Goal: Task Accomplishment & Management: Complete application form

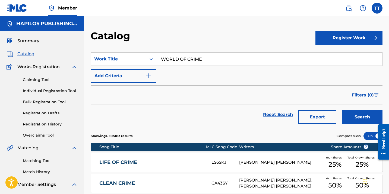
click at [48, 94] on link "Individual Registration Tool" at bounding box center [50, 91] width 55 height 6
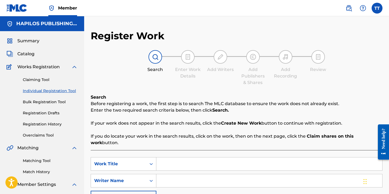
click at [190, 158] on input "Search Form" at bounding box center [269, 164] width 226 height 13
paste input "RUN EH ROAD"
type input "RUN EH ROAD"
click at [175, 177] on input "Search Form" at bounding box center [269, 180] width 226 height 13
paste input "HOLANDO ST. [PERSON_NAME]"
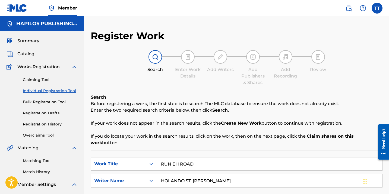
type input "HOLANDO ST. [PERSON_NAME]"
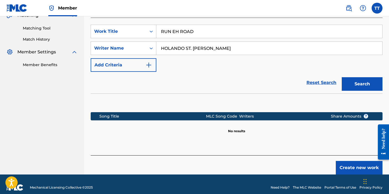
click at [357, 77] on button "Search" at bounding box center [362, 84] width 41 height 14
click at [365, 77] on button "Search" at bounding box center [362, 84] width 41 height 14
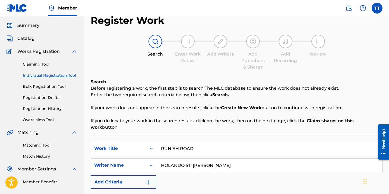
scroll to position [13, 0]
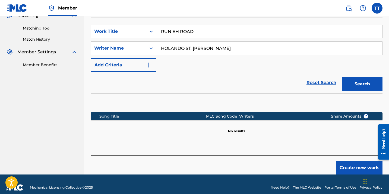
click at [349, 77] on button "Search" at bounding box center [362, 84] width 41 height 14
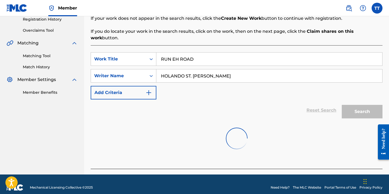
scroll to position [133, 0]
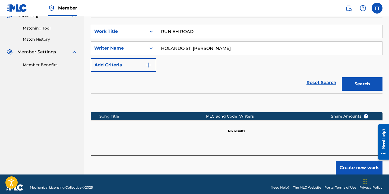
click at [356, 161] on button "Create new work" at bounding box center [359, 168] width 47 height 14
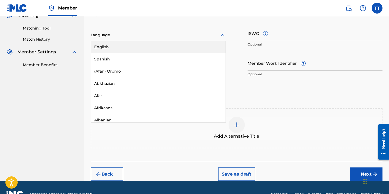
click at [133, 38] on div at bounding box center [158, 35] width 135 height 7
click at [133, 51] on div "English" at bounding box center [158, 47] width 135 height 12
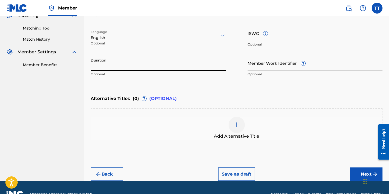
click at [132, 65] on input "Duration" at bounding box center [158, 62] width 135 height 15
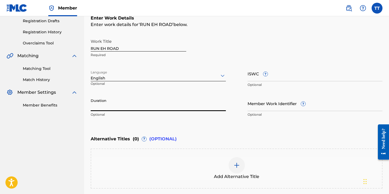
scroll to position [84, 0]
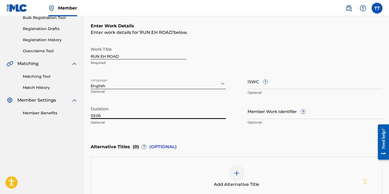
type input "03:05"
click at [222, 170] on div "Add Alternative Title" at bounding box center [236, 176] width 291 height 23
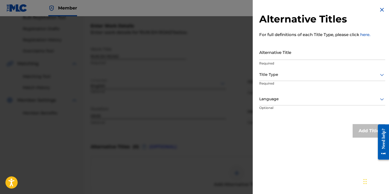
click at [263, 49] on input "Alternative Title" at bounding box center [322, 51] width 126 height 15
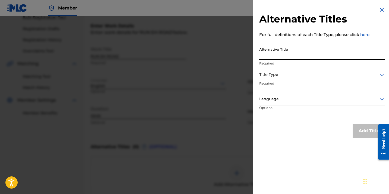
paste input "RUN EH ROAD (RADIO EDIT)"
type input "RUN EH ROAD (RADIO EDIT)"
click at [273, 82] on p "Required" at bounding box center [280, 87] width 42 height 12
click at [272, 76] on div at bounding box center [322, 74] width 126 height 7
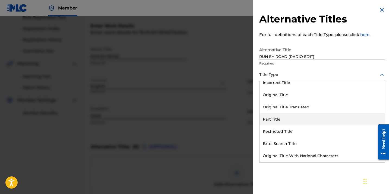
scroll to position [53, 0]
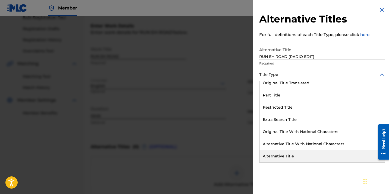
click at [281, 155] on div "Alternative Title" at bounding box center [321, 156] width 125 height 12
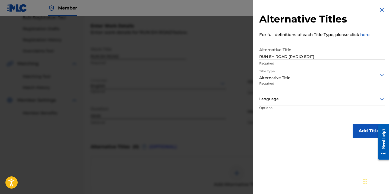
click at [273, 98] on div at bounding box center [322, 99] width 126 height 7
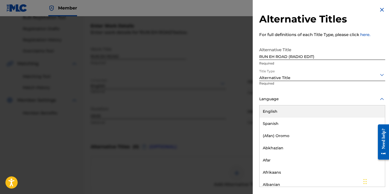
click at [273, 108] on div "English" at bounding box center [321, 112] width 125 height 12
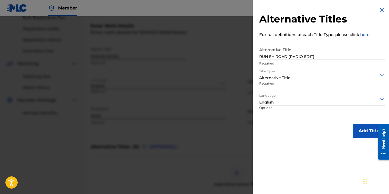
click at [362, 132] on button "Add Title" at bounding box center [368, 131] width 33 height 14
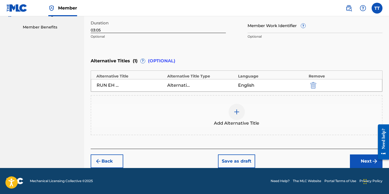
click at [351, 163] on button "Next" at bounding box center [366, 162] width 33 height 14
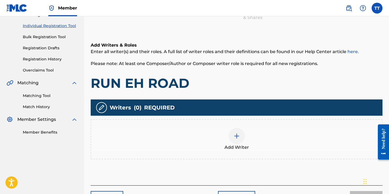
scroll to position [100, 0]
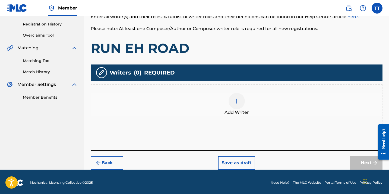
click at [243, 105] on div at bounding box center [236, 101] width 16 height 16
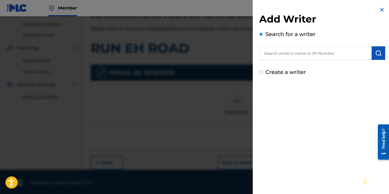
click at [289, 54] on input "text" at bounding box center [315, 53] width 112 height 14
paste input "HOLANDO ST. [PERSON_NAME]"
type input "HOLANDO ST. [PERSON_NAME]"
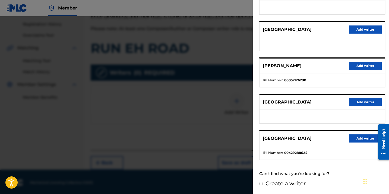
scroll to position [101, 0]
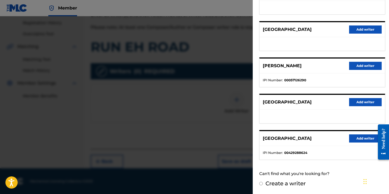
click at [275, 184] on label "Create a writer" at bounding box center [285, 183] width 40 height 7
radio input "true"
click at [263, 184] on input "Create a writer" at bounding box center [261, 184] width 4 height 4
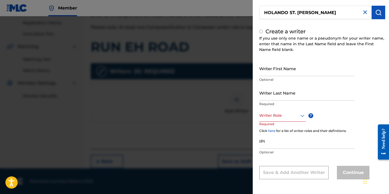
radio input "false"
radio input "true"
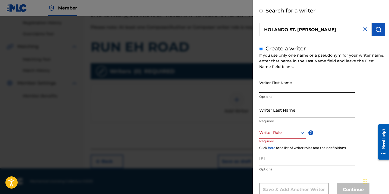
click at [272, 90] on input "Writer First Name" at bounding box center [307, 85] width 96 height 15
paste input "HOLANDO ST. [PERSON_NAME]"
click at [310, 90] on input "HOLANDO ST. [PERSON_NAME]" at bounding box center [307, 85] width 96 height 15
type input "HOLANDO ST. AUBYNS"
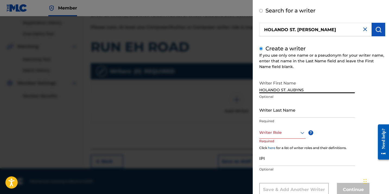
click at [294, 114] on input "Writer Last Name" at bounding box center [307, 109] width 96 height 15
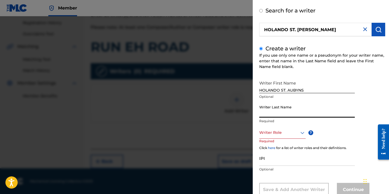
paste input "FORD"
type input "FORD"
click at [287, 137] on div "Writer Role" at bounding box center [282, 133] width 46 height 12
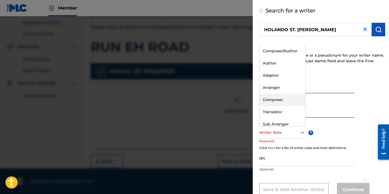
click at [286, 98] on div "Composer" at bounding box center [282, 100] width 46 height 12
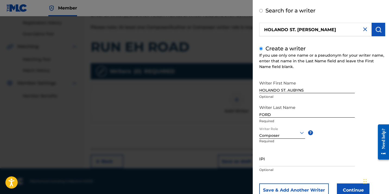
click at [286, 166] on input "IPI" at bounding box center [307, 158] width 96 height 15
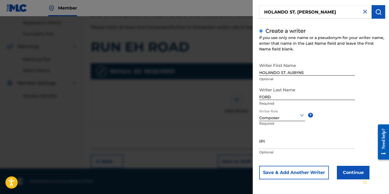
click at [347, 173] on button "Continue" at bounding box center [353, 173] width 33 height 14
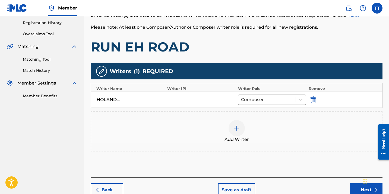
click at [230, 130] on div at bounding box center [236, 128] width 16 height 16
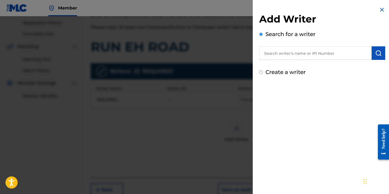
click at [314, 51] on input "text" at bounding box center [315, 53] width 112 height 14
paste input "1053713484"
click at [262, 53] on input "1053713484" at bounding box center [315, 53] width 112 height 14
type input "01053713484"
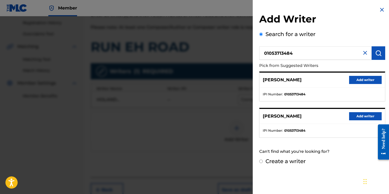
click at [355, 77] on button "Add writer" at bounding box center [365, 80] width 33 height 8
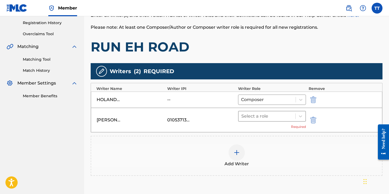
click at [273, 117] on div at bounding box center [266, 117] width 51 height 8
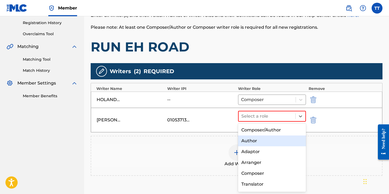
click at [262, 141] on div "Author" at bounding box center [272, 141] width 68 height 11
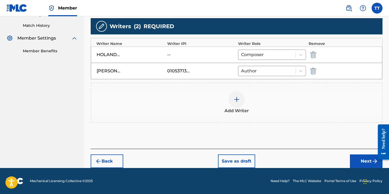
click at [355, 160] on button "Next" at bounding box center [366, 162] width 33 height 14
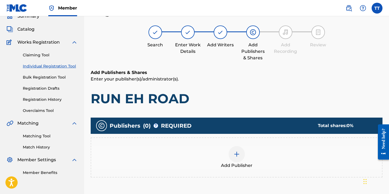
scroll to position [24, 0]
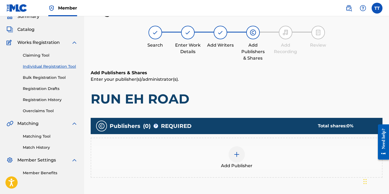
click at [237, 154] on img at bounding box center [236, 154] width 7 height 7
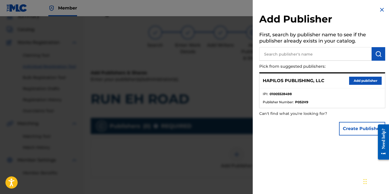
click at [272, 59] on input "text" at bounding box center [315, 54] width 112 height 14
paste input "1053713484"
type input "1053713484"
click at [362, 54] on img at bounding box center [365, 53] width 7 height 7
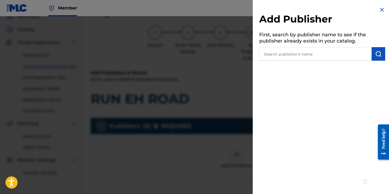
click at [185, 135] on div at bounding box center [194, 113] width 389 height 194
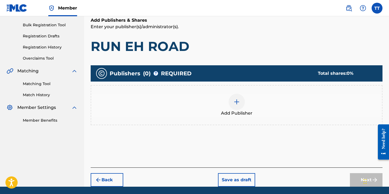
scroll to position [96, 0]
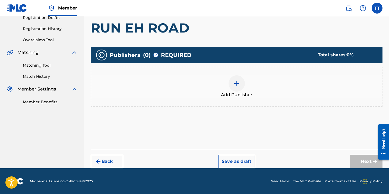
click at [108, 161] on button "Back" at bounding box center [107, 162] width 33 height 14
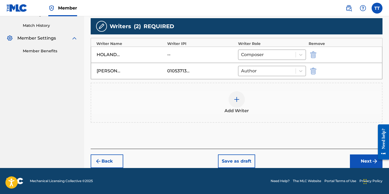
click at [352, 159] on button "Next" at bounding box center [366, 162] width 33 height 14
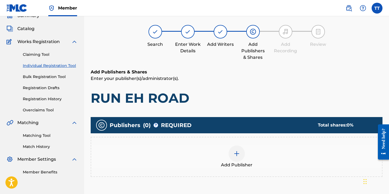
scroll to position [24, 0]
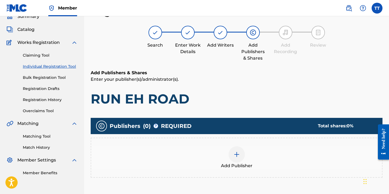
click at [231, 153] on div at bounding box center [236, 155] width 16 height 16
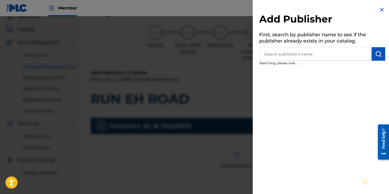
click at [318, 49] on input "text" at bounding box center [315, 54] width 112 height 14
click at [316, 53] on input "text" at bounding box center [315, 54] width 112 height 14
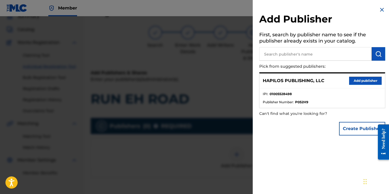
click at [316, 53] on input "text" at bounding box center [315, 54] width 112 height 14
click at [354, 81] on button "Add publisher" at bounding box center [365, 81] width 33 height 8
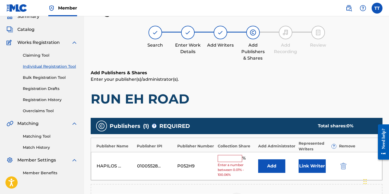
click at [233, 161] on input "text" at bounding box center [230, 158] width 24 height 7
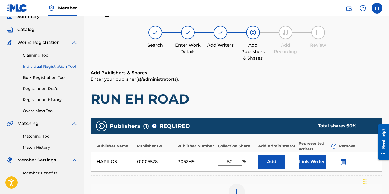
type input "50"
click at [313, 163] on button "Link Writer" at bounding box center [311, 162] width 27 height 14
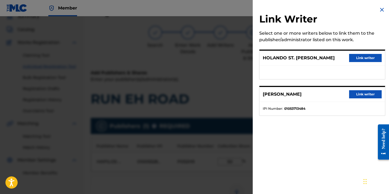
click at [360, 57] on button "Link writer" at bounding box center [365, 58] width 33 height 8
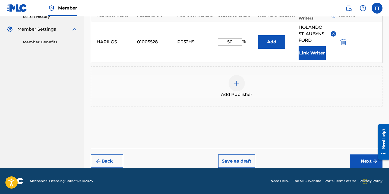
click at [354, 157] on button "Next" at bounding box center [366, 162] width 33 height 14
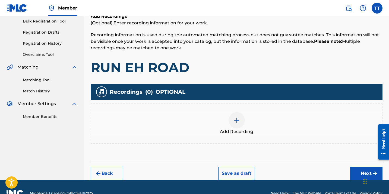
scroll to position [92, 0]
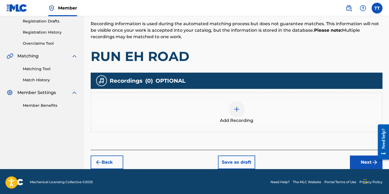
click at [228, 103] on div "Add Recording" at bounding box center [236, 112] width 291 height 23
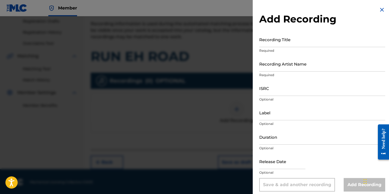
click at [268, 44] on input "Recording Title" at bounding box center [322, 39] width 126 height 15
click at [268, 43] on input "Recording Title" at bounding box center [322, 39] width 126 height 15
paste input "1053713484"
type input "1053713484"
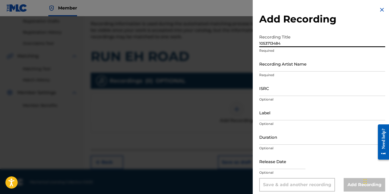
click at [266, 44] on input "1053713484" at bounding box center [322, 39] width 126 height 15
paste input "RUN EH ROAD"
type input "RUN EH ROAD"
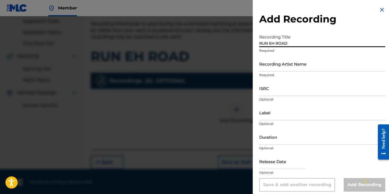
click at [276, 54] on div "Recording Title RUN EH ROAD Required" at bounding box center [322, 44] width 126 height 24
click at [276, 64] on input "Recording Artist Name" at bounding box center [322, 63] width 126 height 15
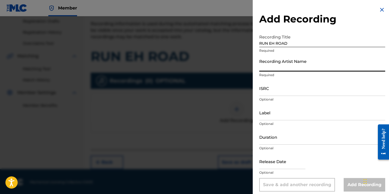
paste input "RYTIKAL"
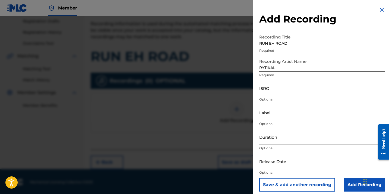
type input "RYTIKAL"
click at [304, 90] on input "ISRC" at bounding box center [322, 88] width 126 height 15
paste input "USJ3V2444581"
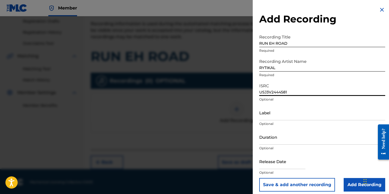
type input "USJ3V2444581"
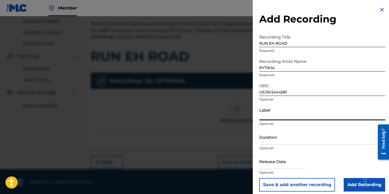
click at [296, 111] on input "Label" at bounding box center [322, 112] width 126 height 15
paste input "OTB RECORDS"
type input "OTB RECORDS"
click at [281, 144] on input "Duration" at bounding box center [322, 136] width 126 height 15
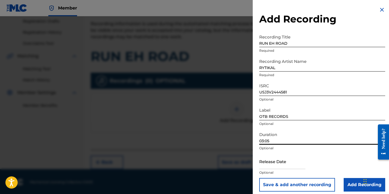
type input "03:05"
click at [281, 166] on input "text" at bounding box center [282, 161] width 46 height 15
select select "8"
select select "2025"
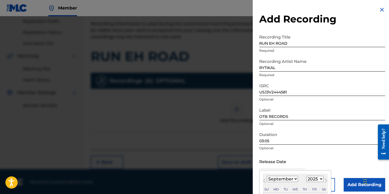
scroll to position [47, 0]
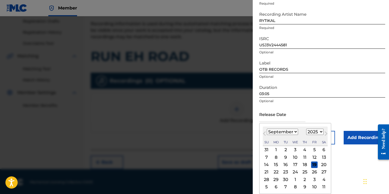
click at [265, 134] on span "Previous Month" at bounding box center [265, 135] width 0 height 8
select select "6"
click at [321, 157] on div "12" at bounding box center [323, 157] width 7 height 7
type input "[DATE]"
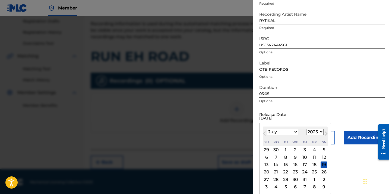
scroll to position [4, 0]
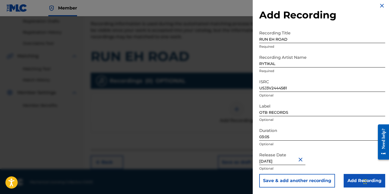
click at [355, 180] on input "Add Recording" at bounding box center [364, 181] width 42 height 14
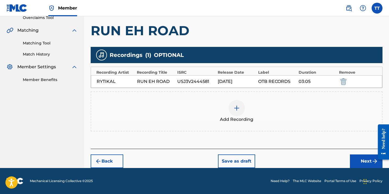
click at [357, 162] on button "Next" at bounding box center [366, 162] width 33 height 14
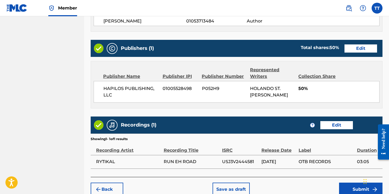
scroll to position [312, 0]
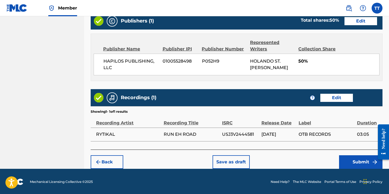
click at [343, 157] on button "Submit" at bounding box center [360, 162] width 43 height 14
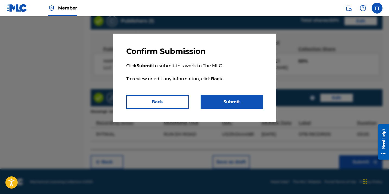
click at [237, 103] on button "Submit" at bounding box center [232, 102] width 62 height 14
